Goal: Task Accomplishment & Management: Manage account settings

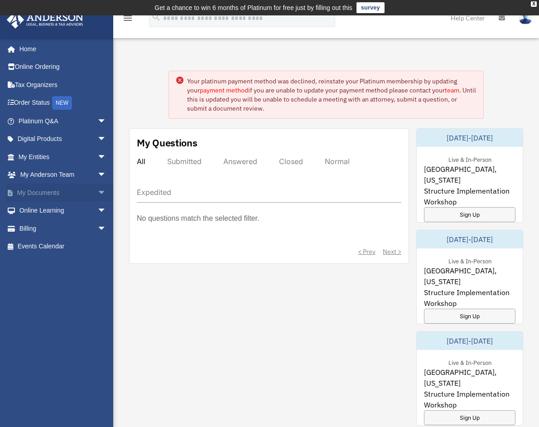
click at [46, 192] on link "My Documents arrow_drop_down" at bounding box center [63, 192] width 114 height 18
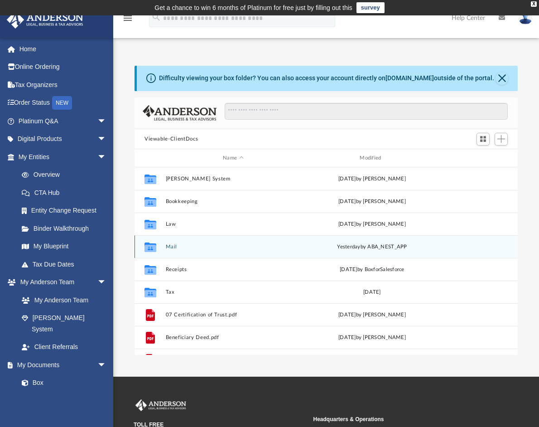
click at [170, 247] on button "Mail" at bounding box center [233, 247] width 135 height 6
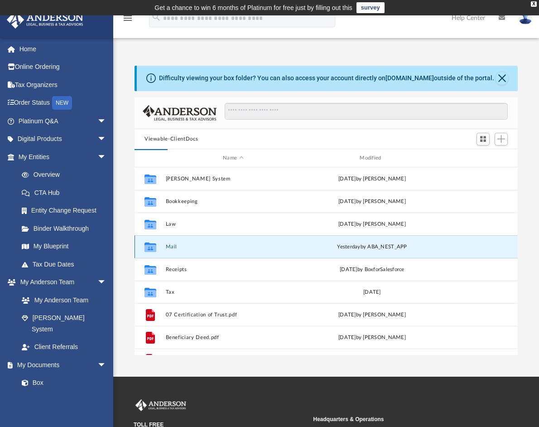
click at [170, 247] on button "Mail" at bounding box center [233, 247] width 135 height 6
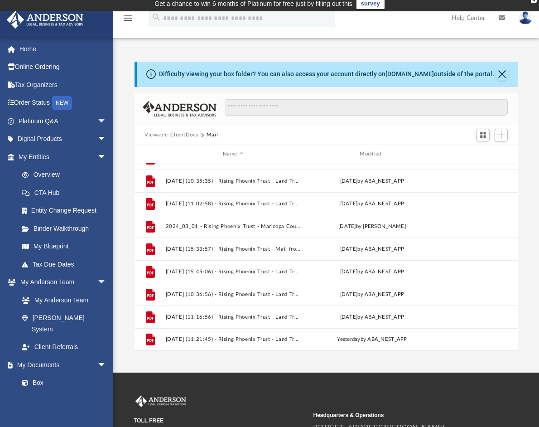
scroll to position [107, 0]
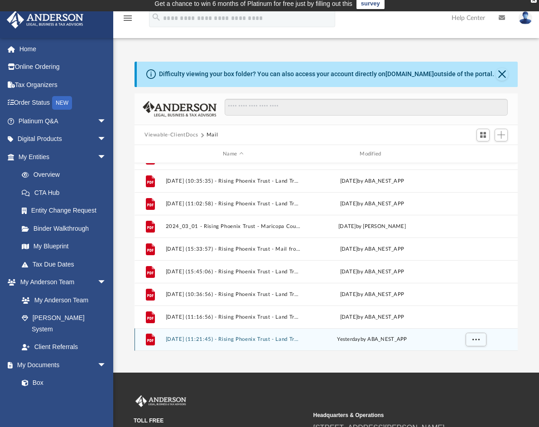
click at [261, 340] on button "[DATE] (11:21:45) - Rising Phoenix Trust - Land Trust Documents.pdf" at bounding box center [233, 339] width 135 height 6
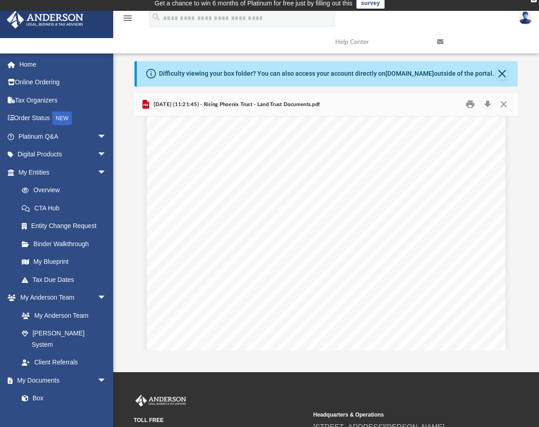
scroll to position [726, 0]
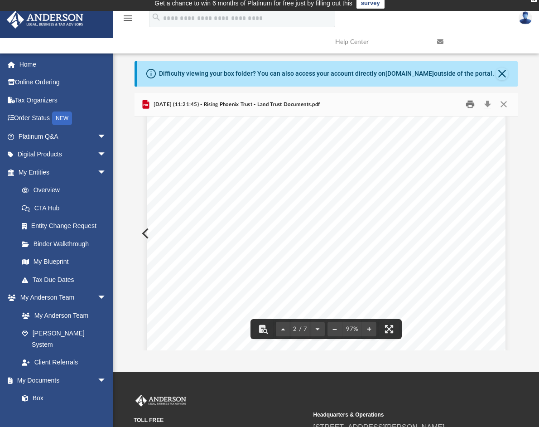
click at [469, 102] on button "Print" at bounding box center [470, 104] width 18 height 14
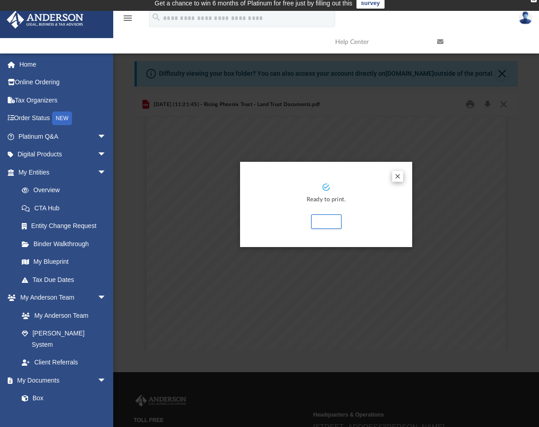
click at [397, 175] on button "Preview" at bounding box center [397, 176] width 11 height 11
